Goal: Task Accomplishment & Management: Use online tool/utility

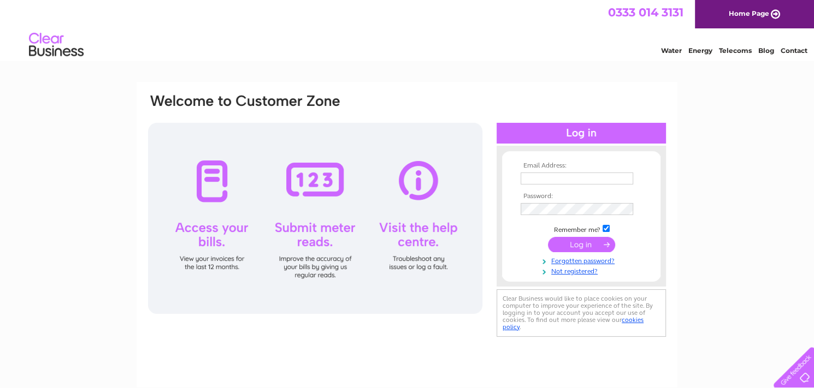
type input "info@antoniosgrooming.com"
click at [586, 244] on input "submit" at bounding box center [581, 244] width 67 height 15
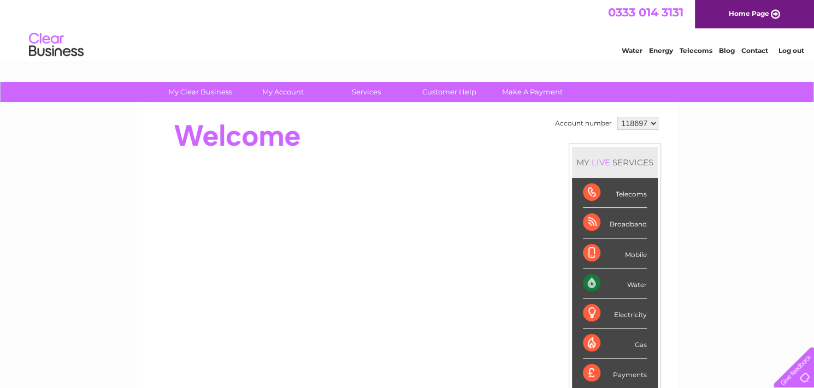
click at [637, 123] on select "118697 444686" at bounding box center [637, 123] width 41 height 13
select select "444686"
click at [617, 117] on select "118697 444686" at bounding box center [637, 123] width 41 height 13
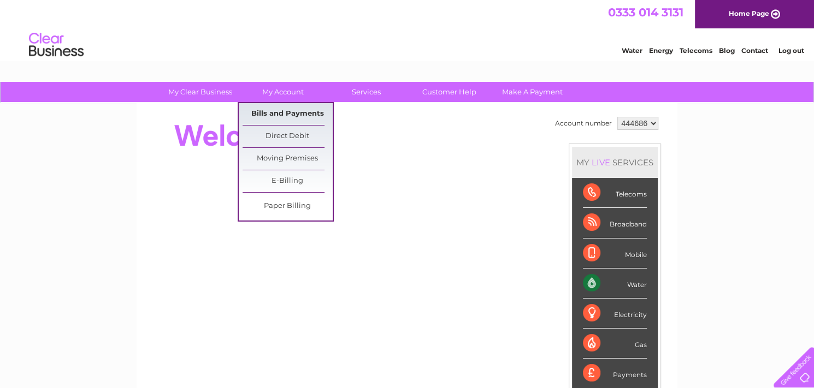
click at [274, 110] on link "Bills and Payments" at bounding box center [287, 114] width 90 height 22
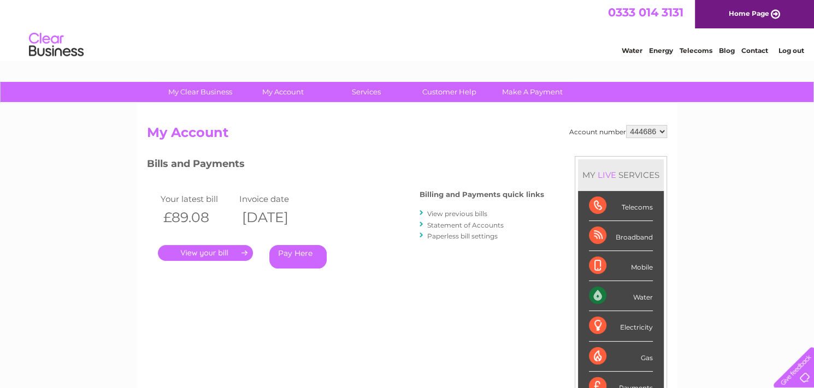
click at [211, 252] on link "." at bounding box center [205, 253] width 95 height 16
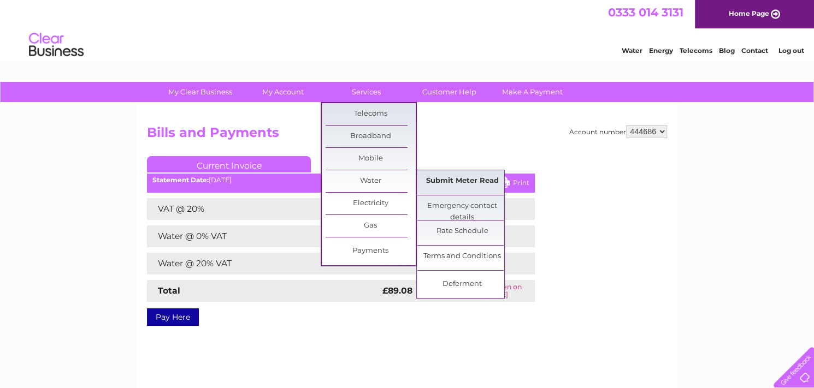
click at [440, 179] on link "Submit Meter Read" at bounding box center [462, 181] width 90 height 22
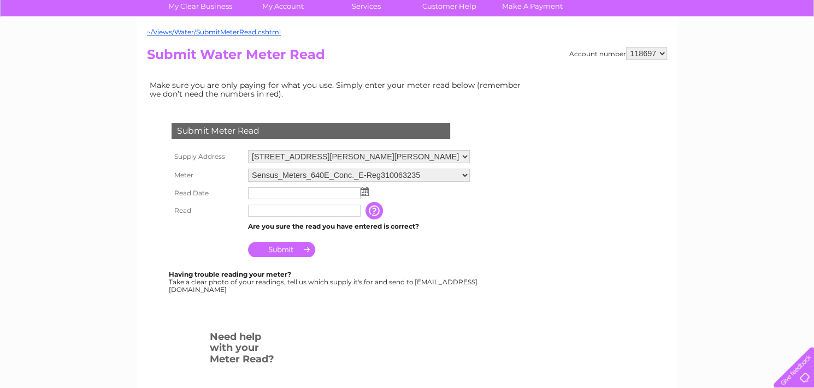
scroll to position [55, 0]
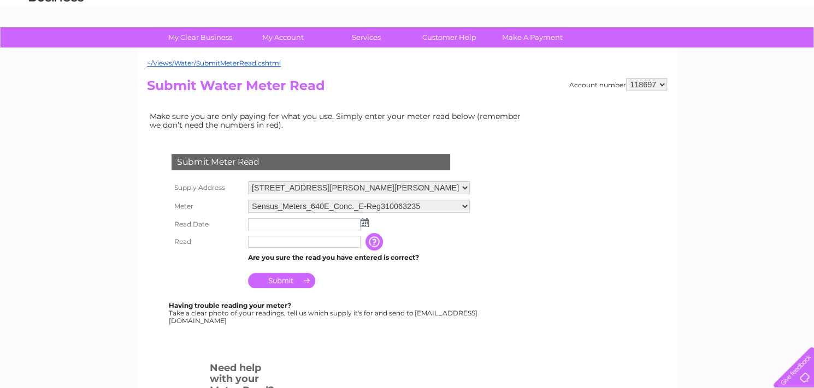
click at [364, 222] on img at bounding box center [364, 222] width 8 height 9
click at [421, 225] on td at bounding box center [358, 224] width 227 height 17
click at [304, 185] on select "11 Station Approach, Hase Bromley, Kent, BR2 7EQ" at bounding box center [359, 188] width 223 height 14
click at [448, 263] on td "Are you sure the read you have entered is correct?" at bounding box center [358, 258] width 227 height 14
click at [639, 82] on select "118697 444686" at bounding box center [646, 84] width 41 height 13
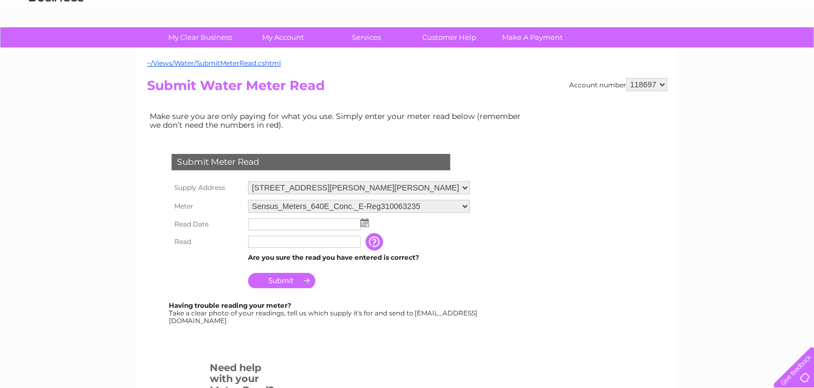
select select "444686"
click at [626, 78] on select "118697 444686" at bounding box center [646, 84] width 41 height 13
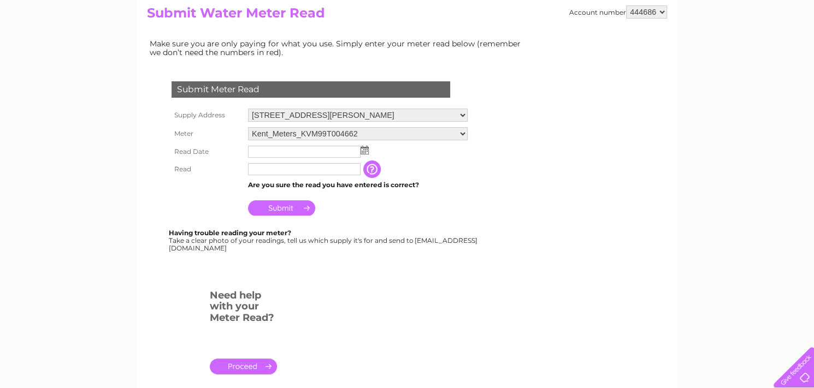
scroll to position [109, 0]
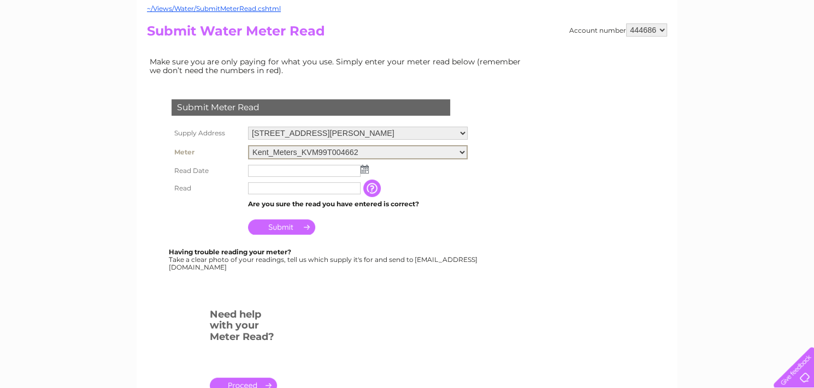
click at [332, 151] on select "Kent_Meters_KVM99T004662" at bounding box center [357, 152] width 219 height 14
click at [248, 145] on select "Kent_Meters_KVM99T004662" at bounding box center [357, 152] width 219 height 14
click at [321, 169] on input "text" at bounding box center [304, 171] width 112 height 12
click at [257, 188] on input "text" at bounding box center [305, 187] width 114 height 13
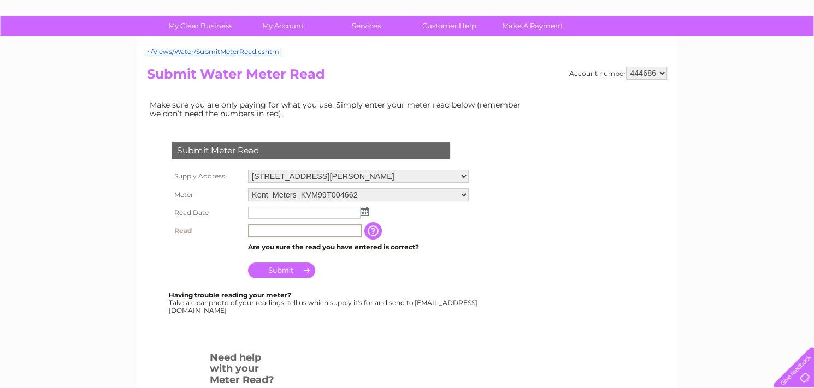
scroll to position [0, 0]
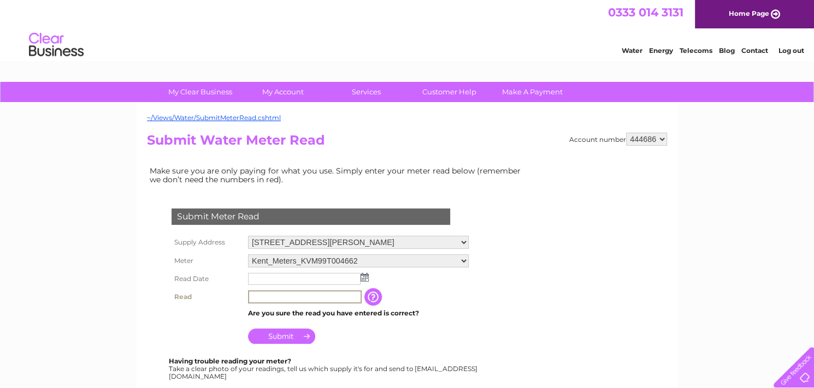
click at [758, 52] on link "Contact" at bounding box center [754, 50] width 27 height 8
click at [632, 140] on select "118697 444686" at bounding box center [646, 139] width 41 height 13
select select "118697"
click at [626, 133] on select "118697 444686" at bounding box center [646, 139] width 41 height 13
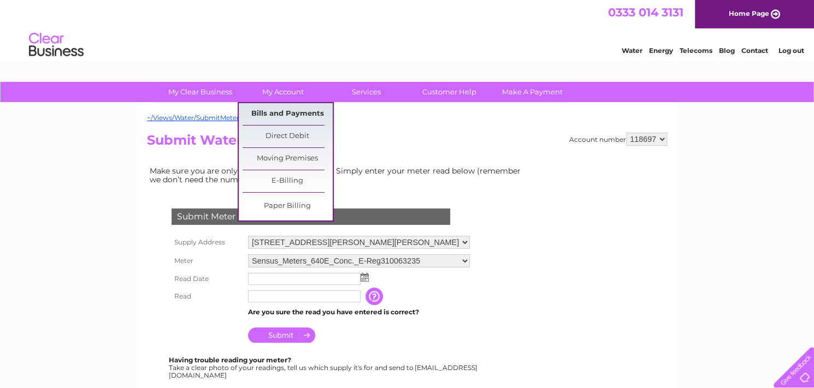
click at [287, 109] on link "Bills and Payments" at bounding box center [287, 114] width 90 height 22
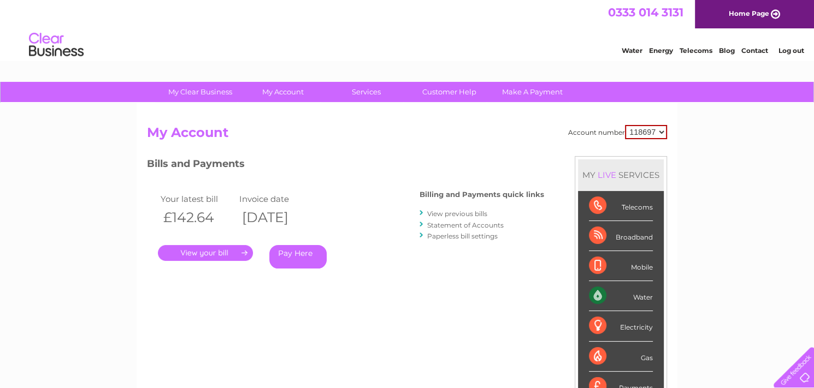
click at [205, 255] on link "." at bounding box center [205, 253] width 95 height 16
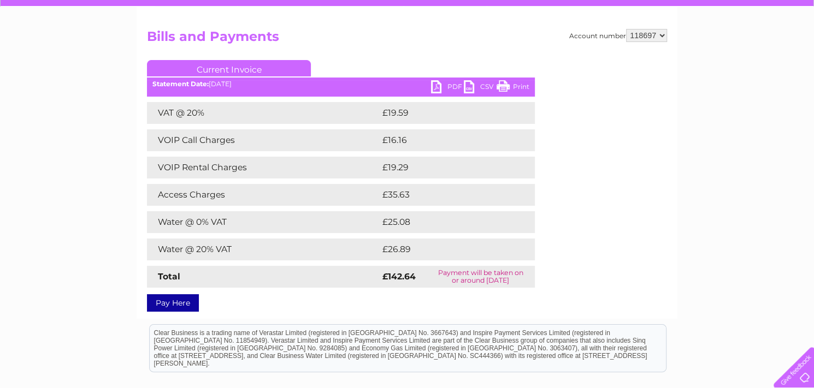
scroll to position [109, 0]
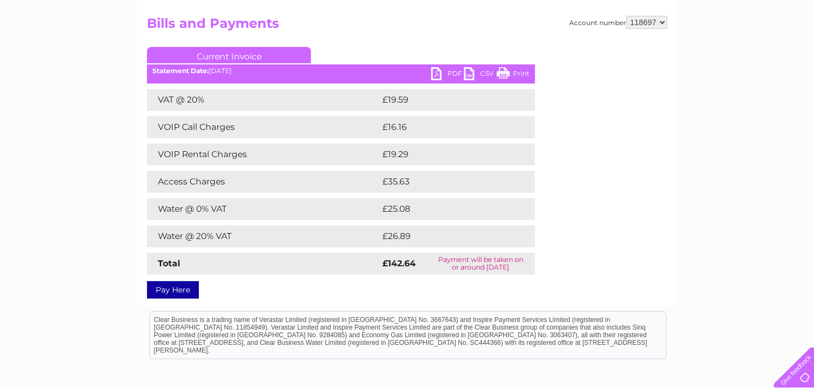
click at [441, 73] on link "PDF" at bounding box center [447, 75] width 33 height 16
